Goal: Book appointment/travel/reservation

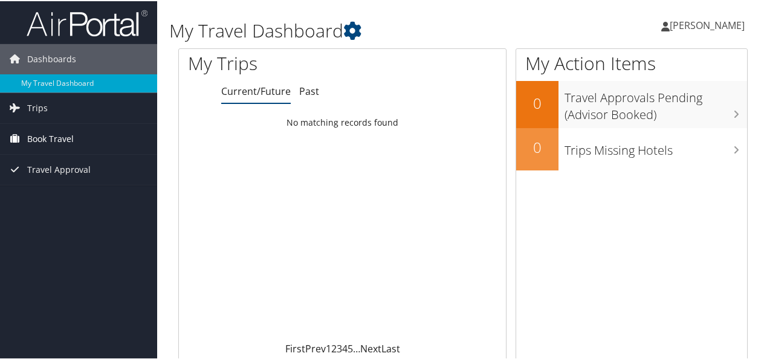
click at [42, 132] on span "Book Travel" at bounding box center [50, 138] width 47 height 30
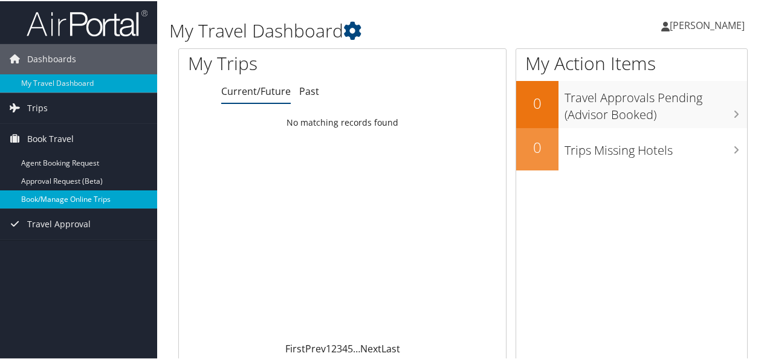
click at [46, 194] on link "Book/Manage Online Trips" at bounding box center [78, 198] width 157 height 18
